Goal: Information Seeking & Learning: Learn about a topic

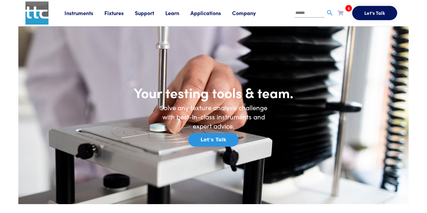
click at [177, 15] on link "Learn" at bounding box center [177, 12] width 25 height 7
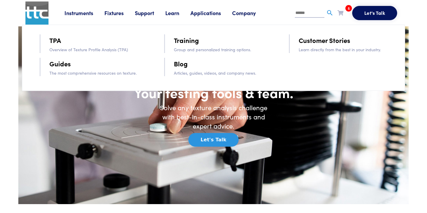
click at [184, 64] on link "Blog" at bounding box center [181, 63] width 14 height 10
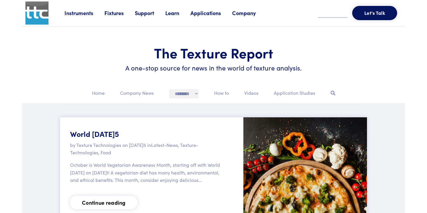
click at [189, 95] on select "**********" at bounding box center [184, 93] width 30 height 9
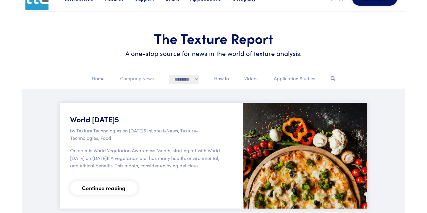
scroll to position [4, 0]
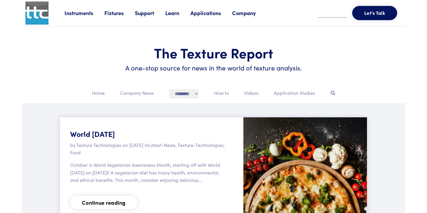
scroll to position [4, 0]
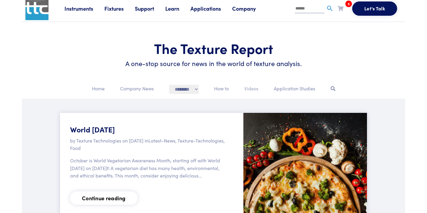
click at [251, 90] on p "Videos" at bounding box center [251, 89] width 14 height 8
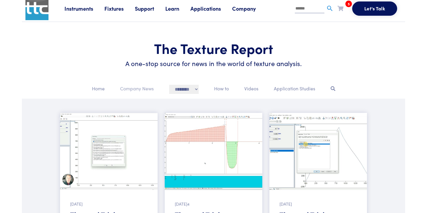
click at [124, 90] on p "Company News" at bounding box center [137, 89] width 34 height 8
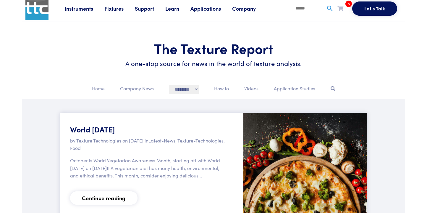
click at [92, 89] on p "Home" at bounding box center [98, 89] width 13 height 8
click at [286, 89] on p "Application Studies" at bounding box center [294, 89] width 41 height 8
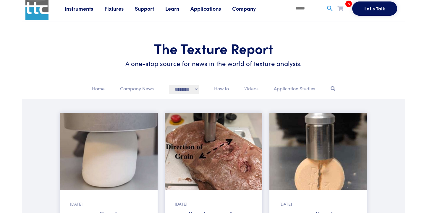
click at [252, 90] on p "Videos" at bounding box center [251, 89] width 14 height 8
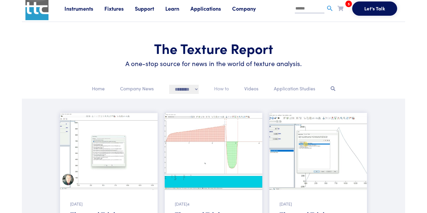
click at [220, 88] on p "How to" at bounding box center [221, 89] width 15 height 8
click at [224, 88] on p "How to" at bounding box center [221, 89] width 15 height 8
click at [185, 91] on select "**********" at bounding box center [184, 89] width 30 height 9
click at [254, 90] on p "Videos" at bounding box center [251, 89] width 14 height 8
click at [218, 88] on p "How to" at bounding box center [221, 89] width 15 height 8
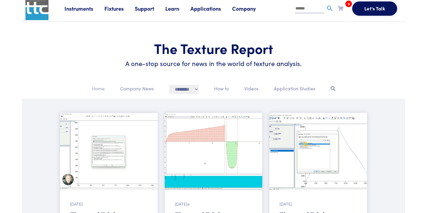
click at [95, 90] on p "Home" at bounding box center [98, 89] width 13 height 8
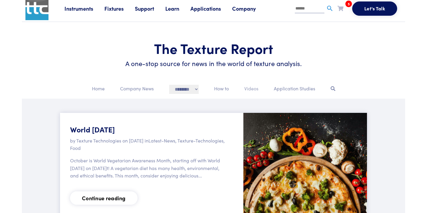
click at [253, 89] on p "Videos" at bounding box center [251, 89] width 14 height 8
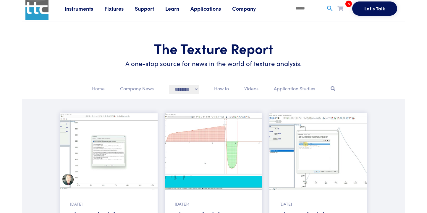
click at [92, 91] on p "Home" at bounding box center [98, 89] width 13 height 8
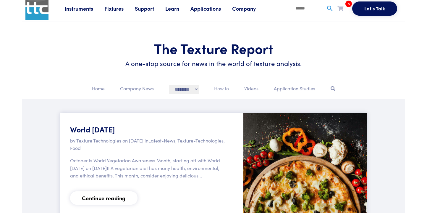
click at [223, 91] on p "How to" at bounding box center [221, 89] width 15 height 8
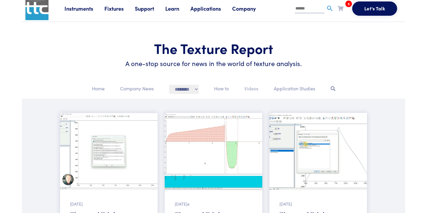
click at [254, 89] on p "Videos" at bounding box center [251, 89] width 14 height 8
click at [226, 89] on p "How to" at bounding box center [221, 89] width 15 height 8
click at [289, 88] on p "Application Studies" at bounding box center [294, 89] width 41 height 8
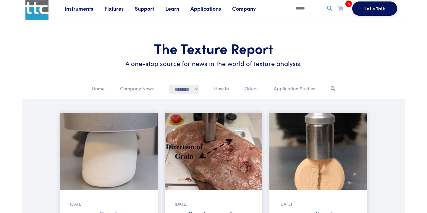
click at [253, 91] on p "Videos" at bounding box center [251, 89] width 14 height 8
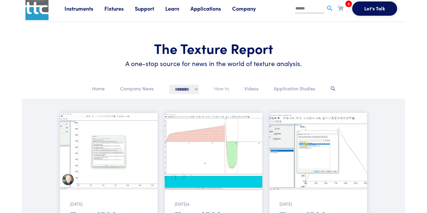
click at [224, 92] on p "How to" at bounding box center [221, 89] width 15 height 8
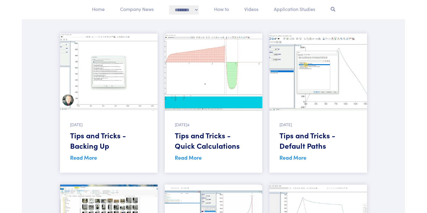
scroll to position [76, 0]
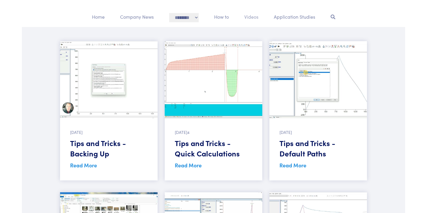
click at [252, 15] on p "Videos" at bounding box center [251, 17] width 14 height 8
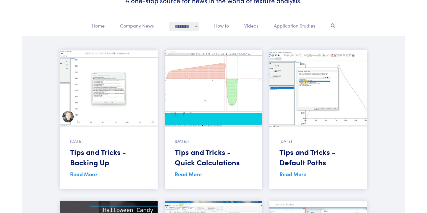
scroll to position [67, 0]
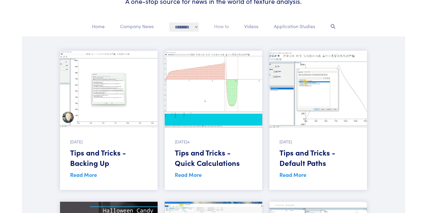
click at [219, 30] on p "How to" at bounding box center [221, 26] width 15 height 8
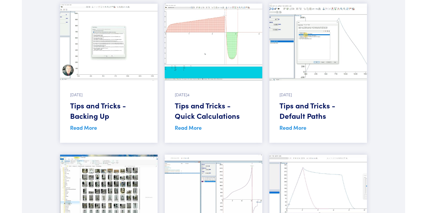
scroll to position [0, 0]
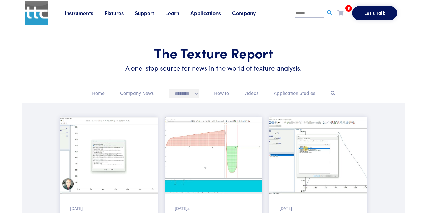
click at [174, 95] on select "**********" at bounding box center [184, 93] width 30 height 9
click at [125, 96] on p "Company News" at bounding box center [137, 93] width 34 height 8
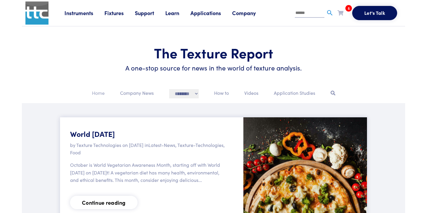
click at [99, 96] on p "Home" at bounding box center [98, 93] width 13 height 8
